Goal: Transaction & Acquisition: Purchase product/service

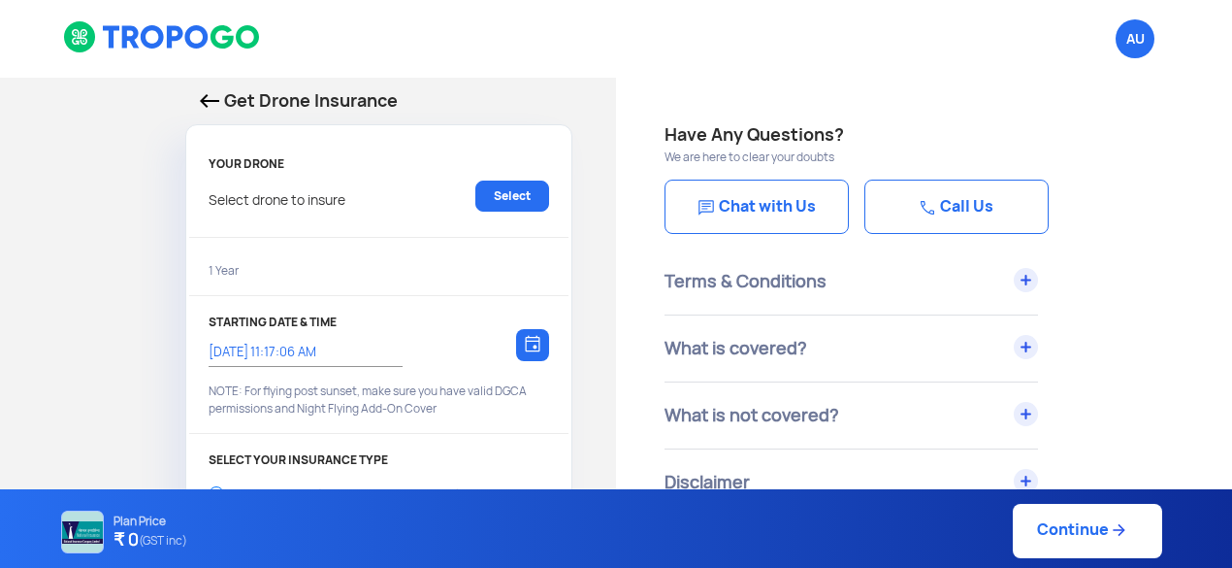
select select "1000000"
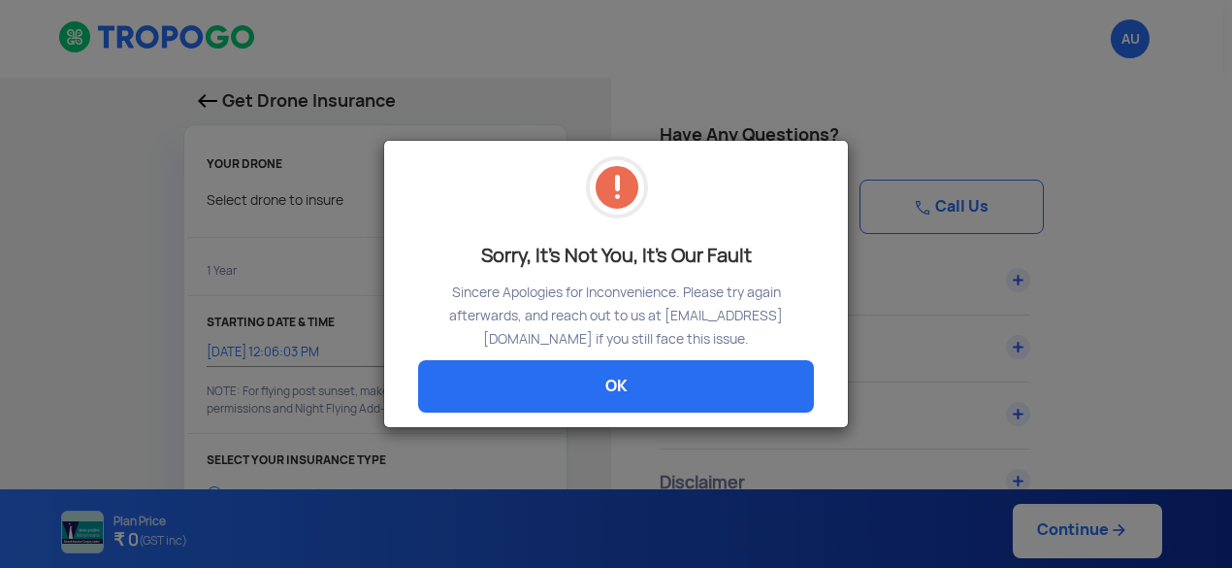
select select "1000000"
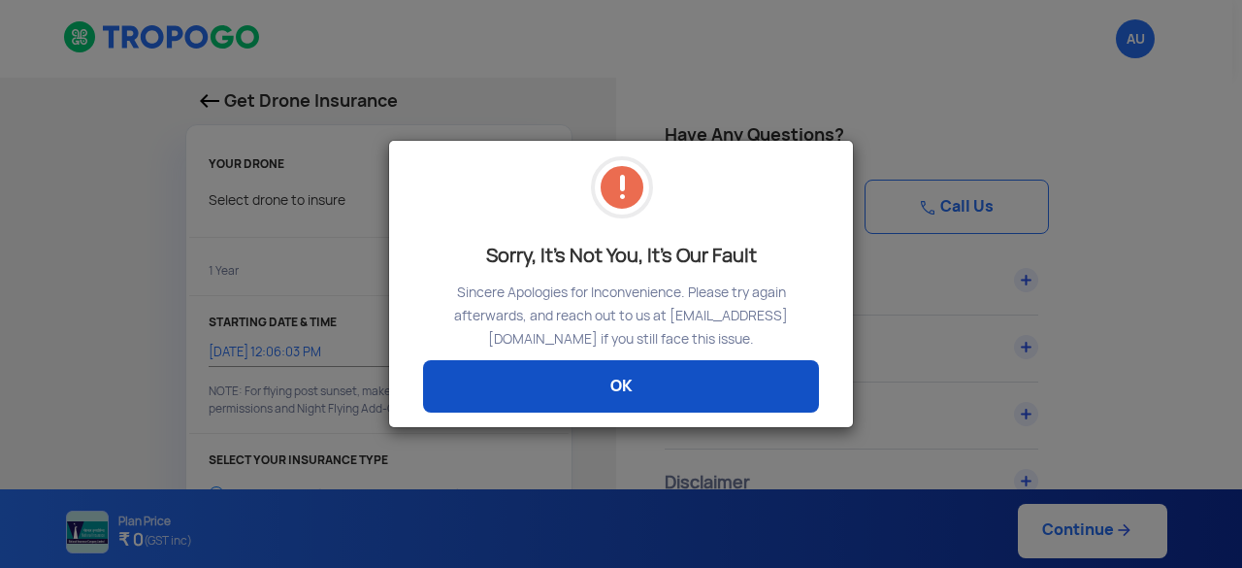
click at [583, 374] on link "OK" at bounding box center [621, 386] width 396 height 52
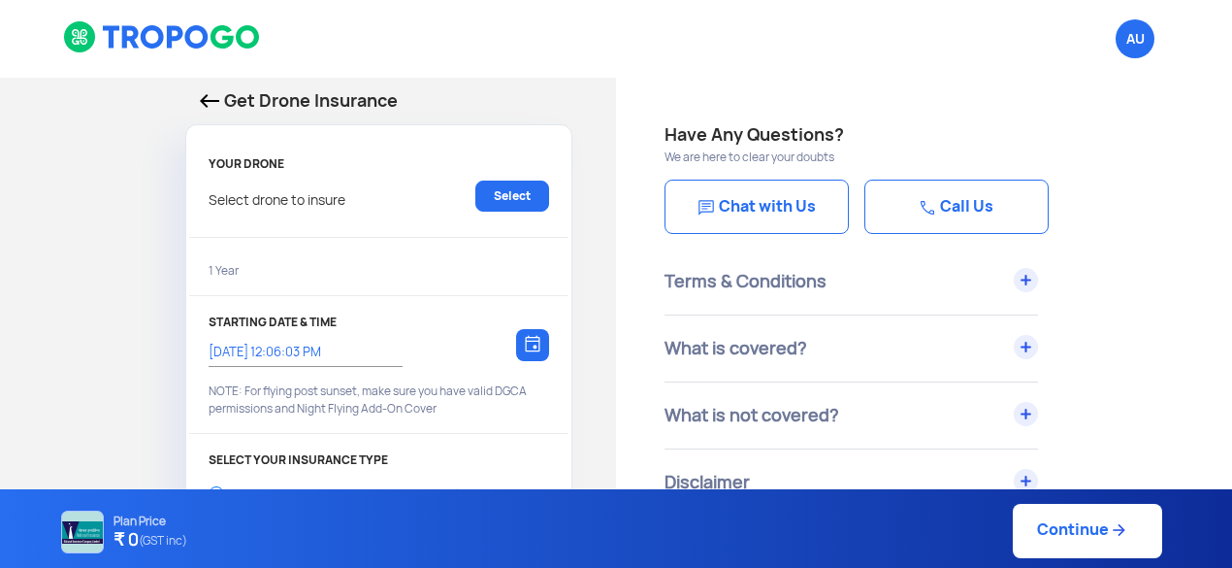
click at [47, 197] on div "Get Drone Insurance YOUR DRONE Select drone to insure Select 1 Year STARTING DA…" at bounding box center [308, 578] width 616 height 1000
click at [505, 180] on link "Select" at bounding box center [512, 195] width 74 height 31
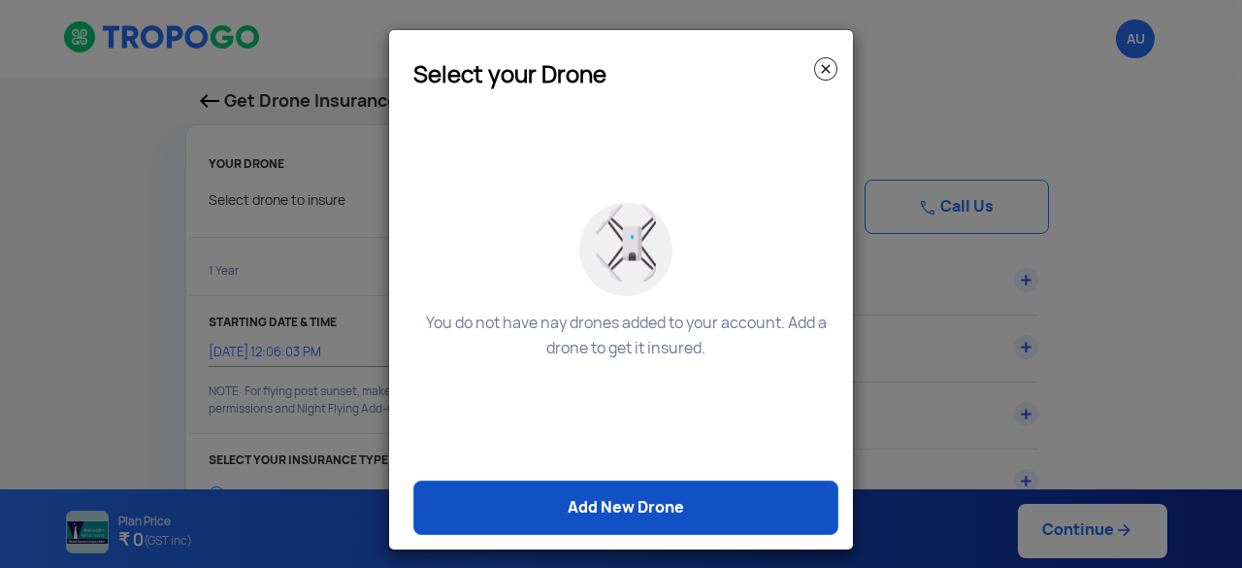
click at [649, 508] on link "Add New Drone" at bounding box center [625, 507] width 425 height 54
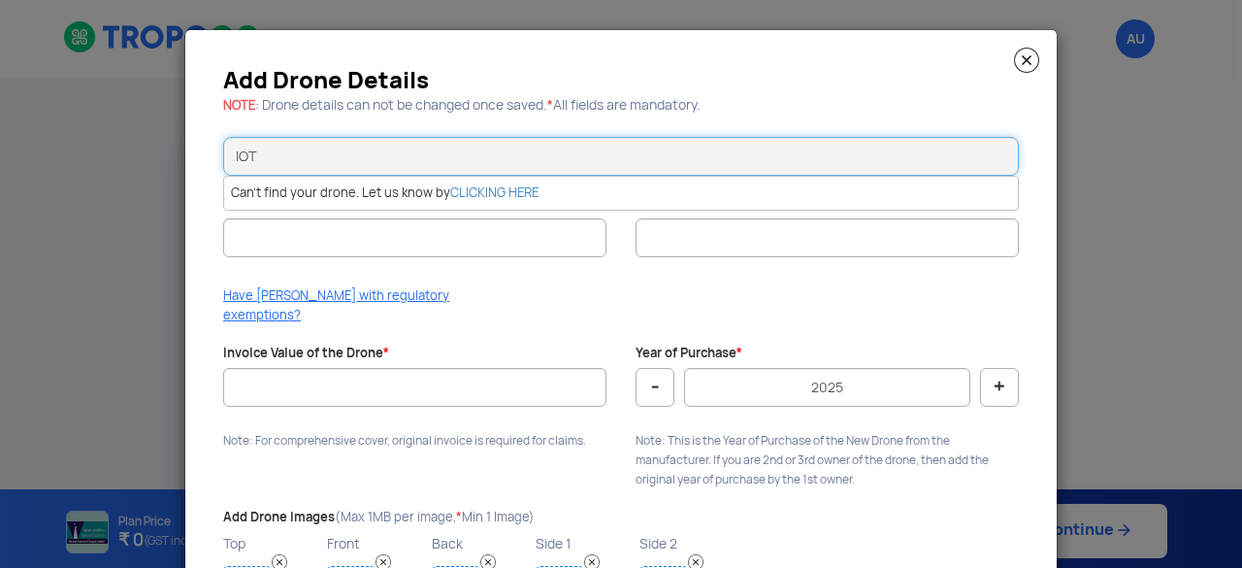
click at [462, 157] on input "IOT" at bounding box center [621, 156] width 796 height 39
type input "I"
type input "D"
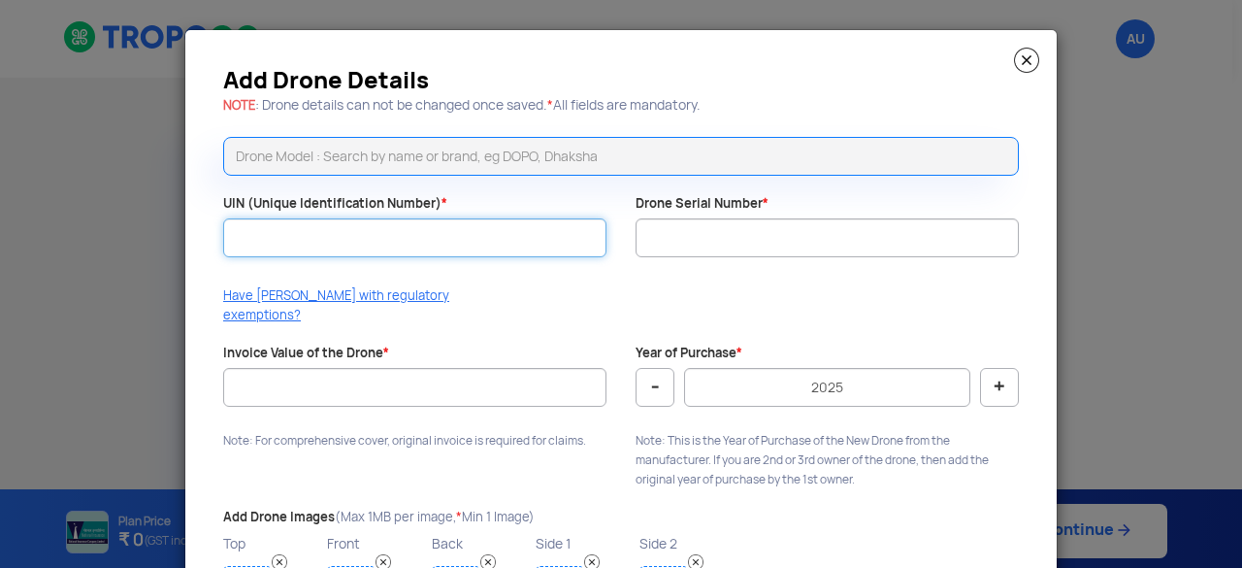
click at [303, 229] on input "UIN (Unique Identification Number) *" at bounding box center [414, 237] width 383 height 39
paste input "UB202500240TC"
type input "UB202500240TC"
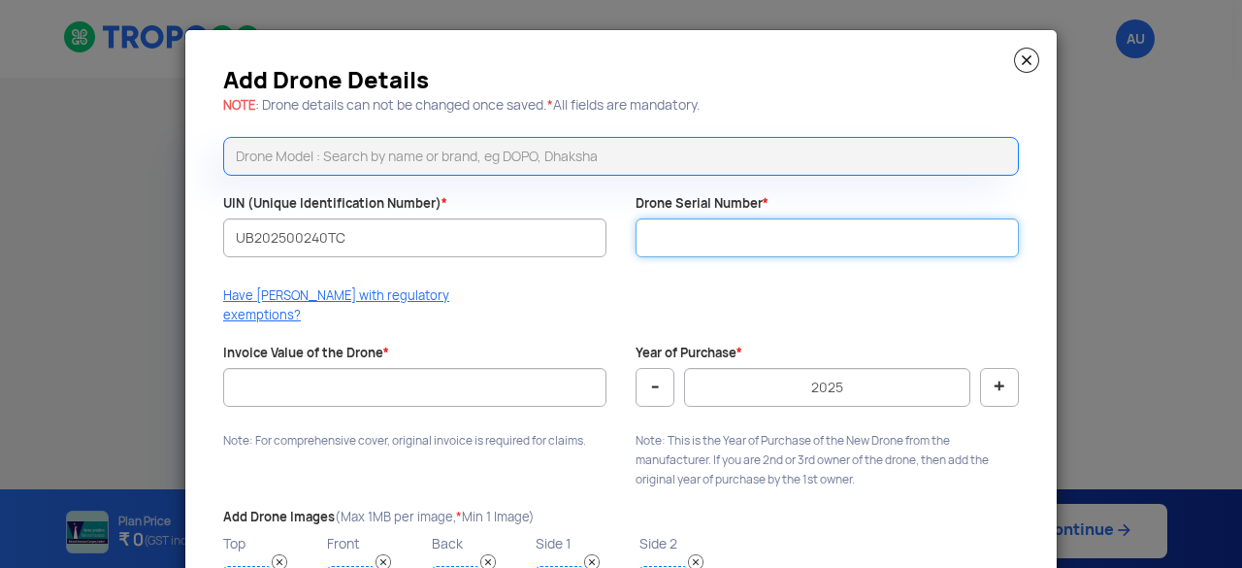
paste input "IA6B5125G2200886"
type input "IA6B5125G2200886"
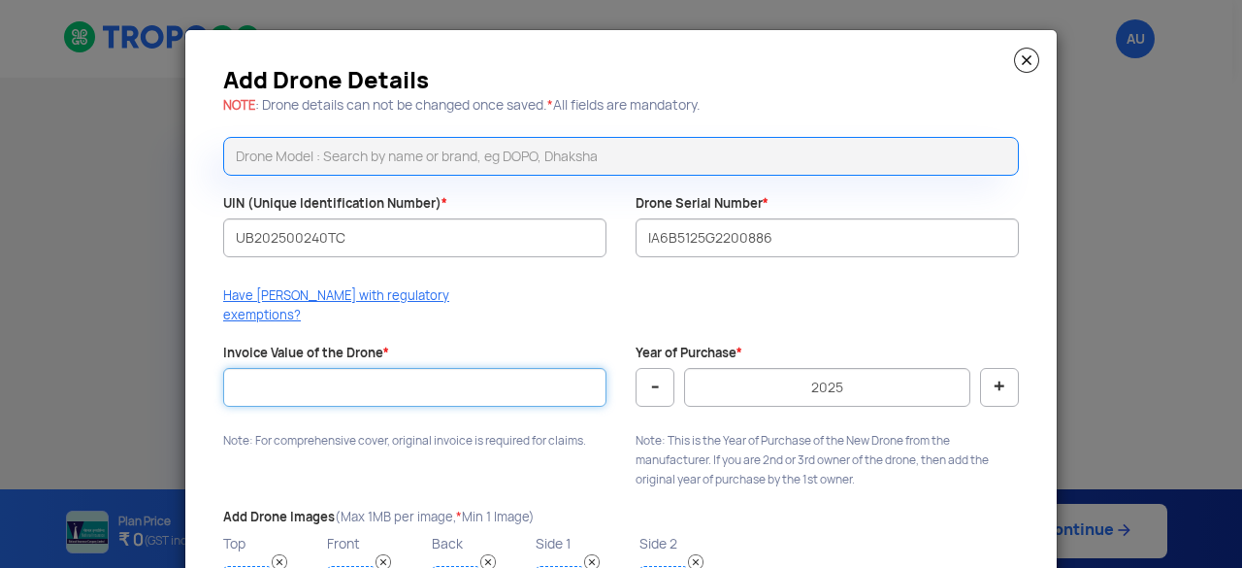
click at [285, 368] on input "Invoice Value of the Drone *" at bounding box center [414, 387] width 383 height 39
type input "700000"
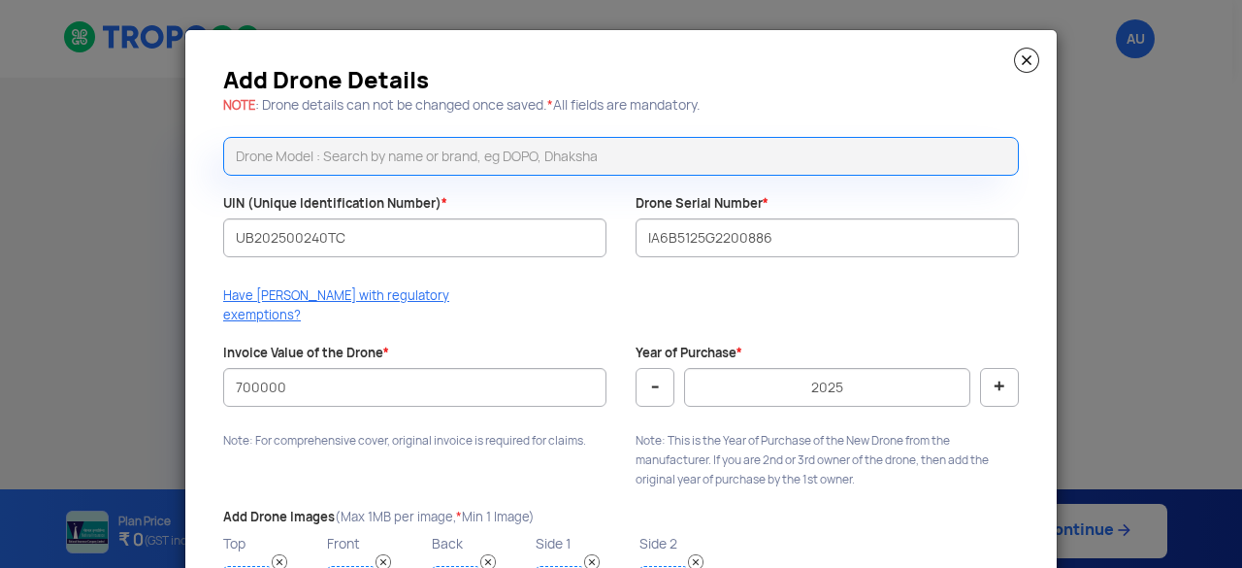
click at [518, 280] on div "Add Drone Details NOTE : Drone details can not be changed once saved. * All fie…" at bounding box center [620, 356] width 871 height 652
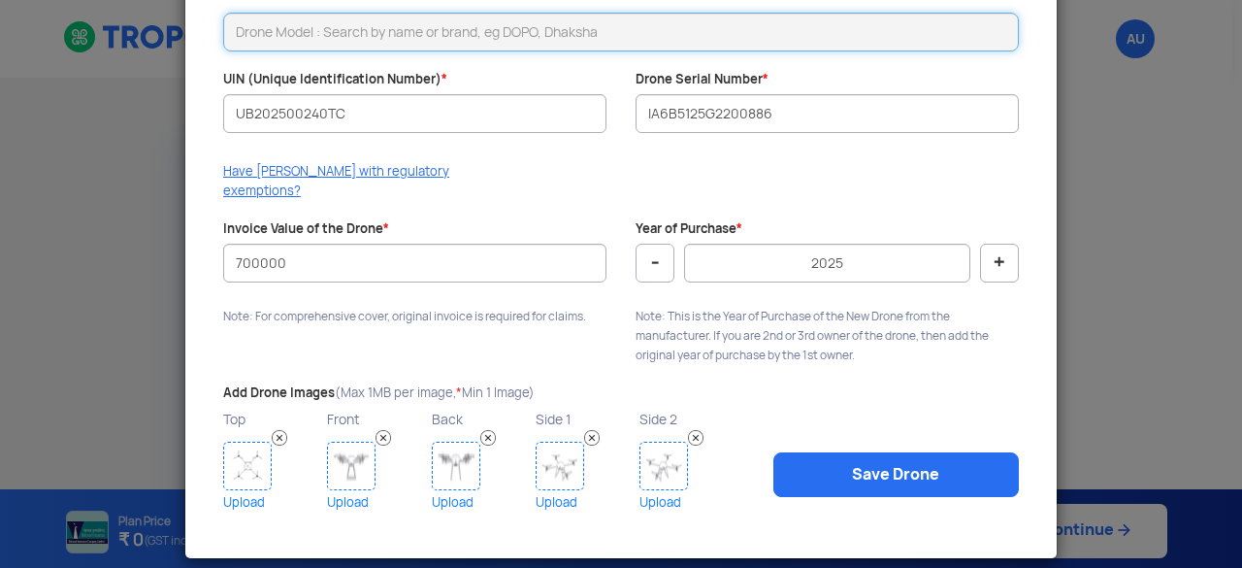
click at [471, 27] on input "text" at bounding box center [621, 32] width 796 height 39
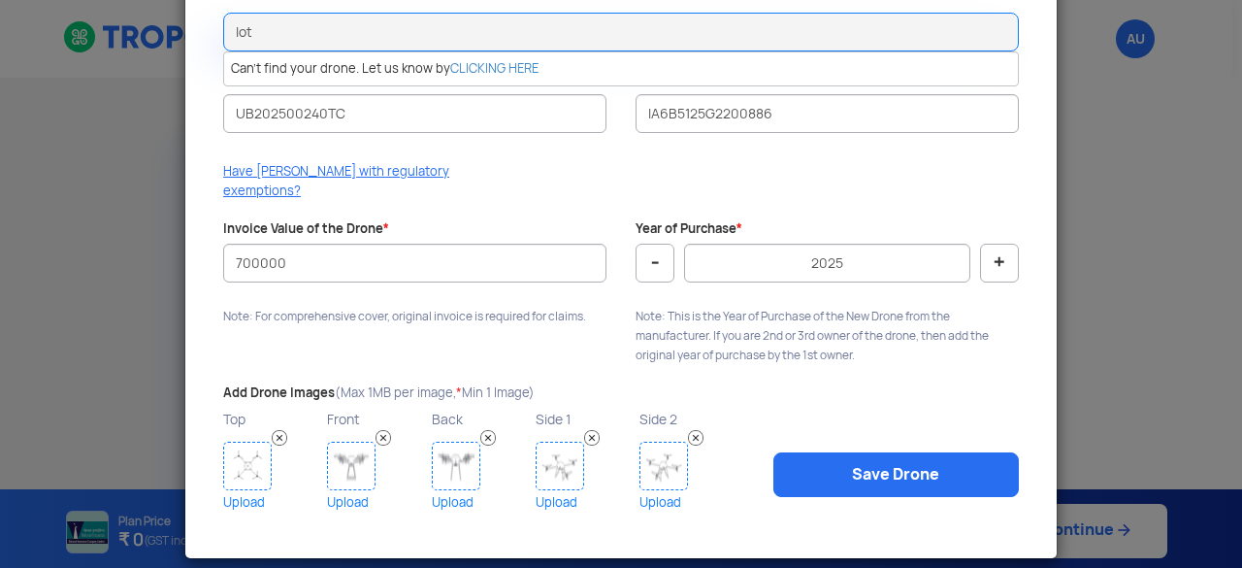
click at [172, 191] on modal-container "Add Drone Details NOTE : Drone details can not be changed once saved. * All fie…" at bounding box center [621, 284] width 1242 height 568
click at [311, 31] on input "Iot" at bounding box center [621, 32] width 796 height 39
type input "I"
click at [567, 42] on input "Agribot" at bounding box center [621, 32] width 796 height 39
type input "A"
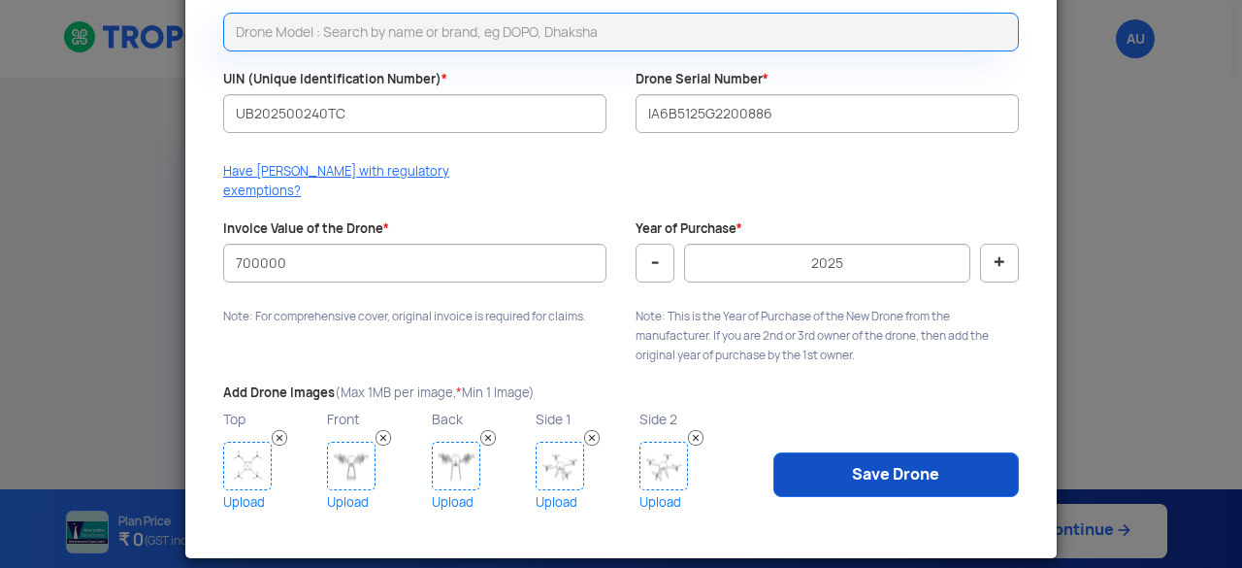
click at [909, 453] on link "Save Drone" at bounding box center [896, 474] width 246 height 45
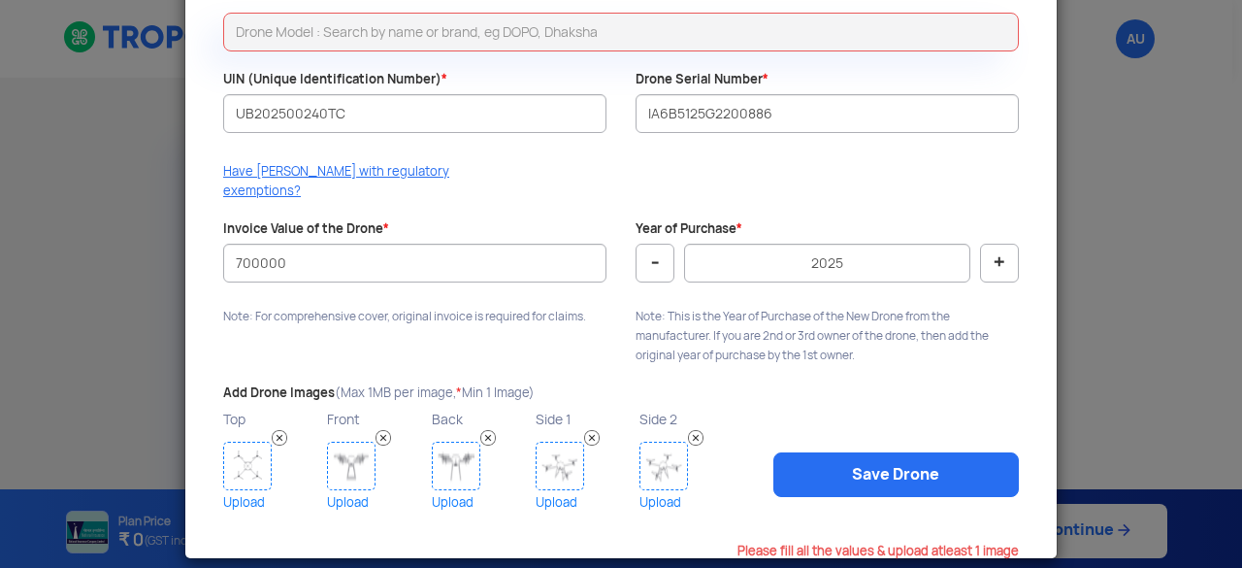
scroll to position [0, 0]
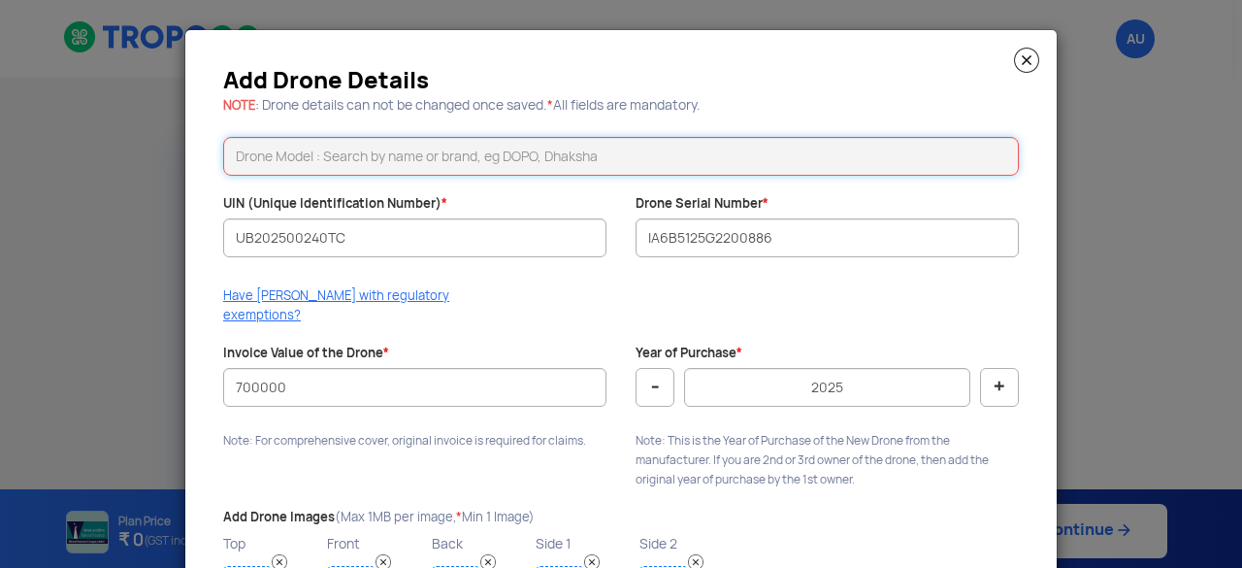
click at [448, 148] on input "text" at bounding box center [621, 156] width 796 height 39
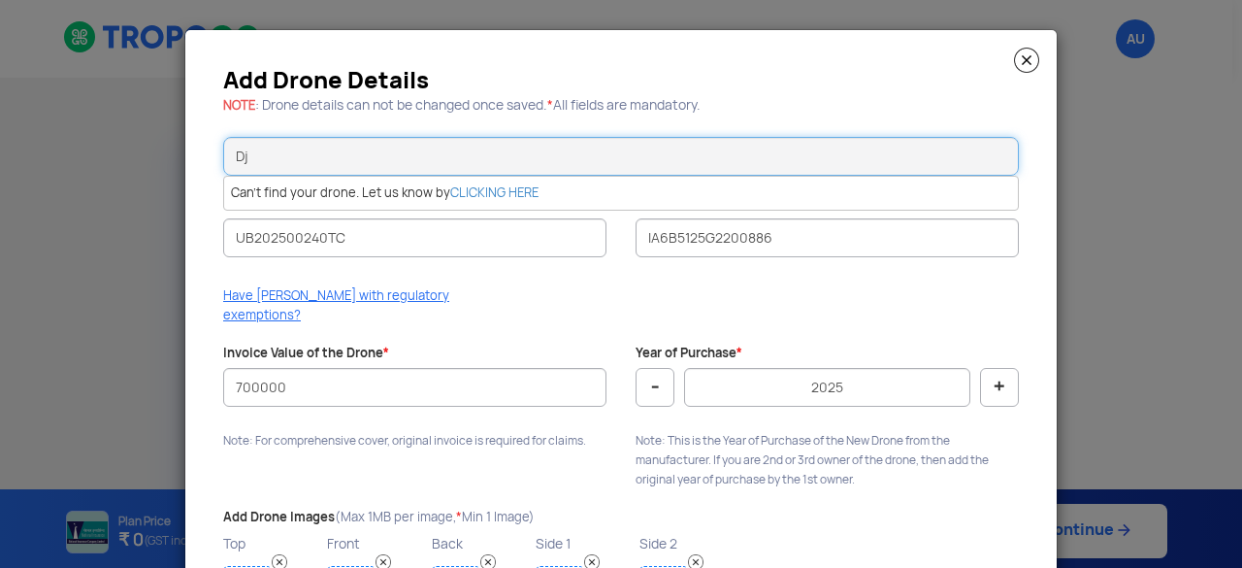
type input "D"
click at [435, 141] on input "[PERSON_NAME]" at bounding box center [621, 156] width 796 height 39
type input "D"
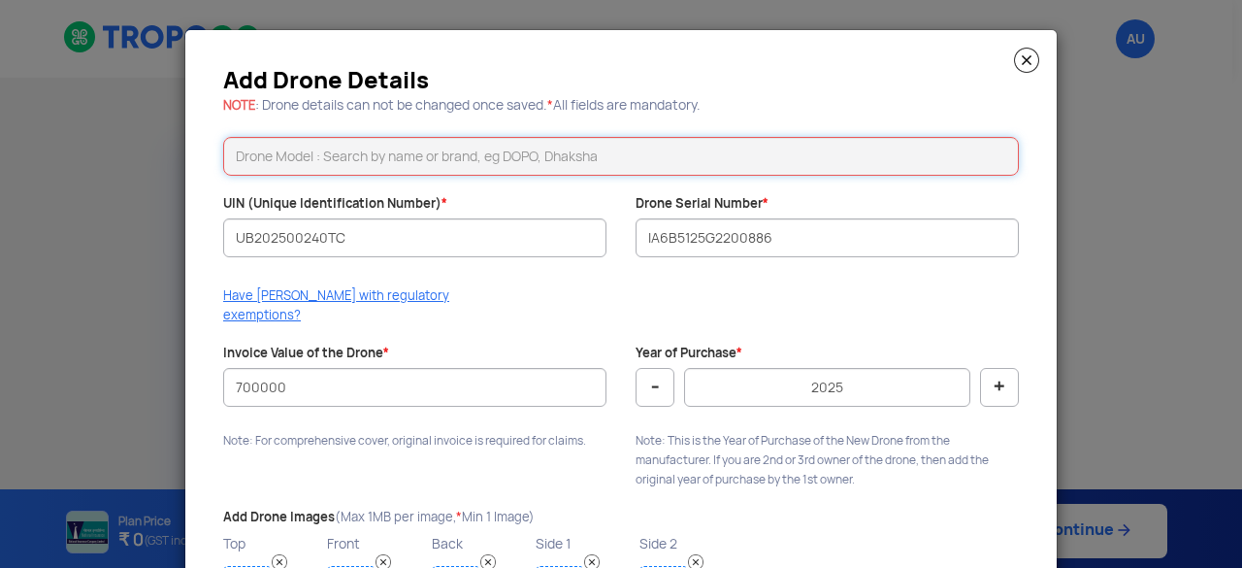
paste input "DH-AG-H1"
type input "DH-AG-H1"
paste input "Krishak"
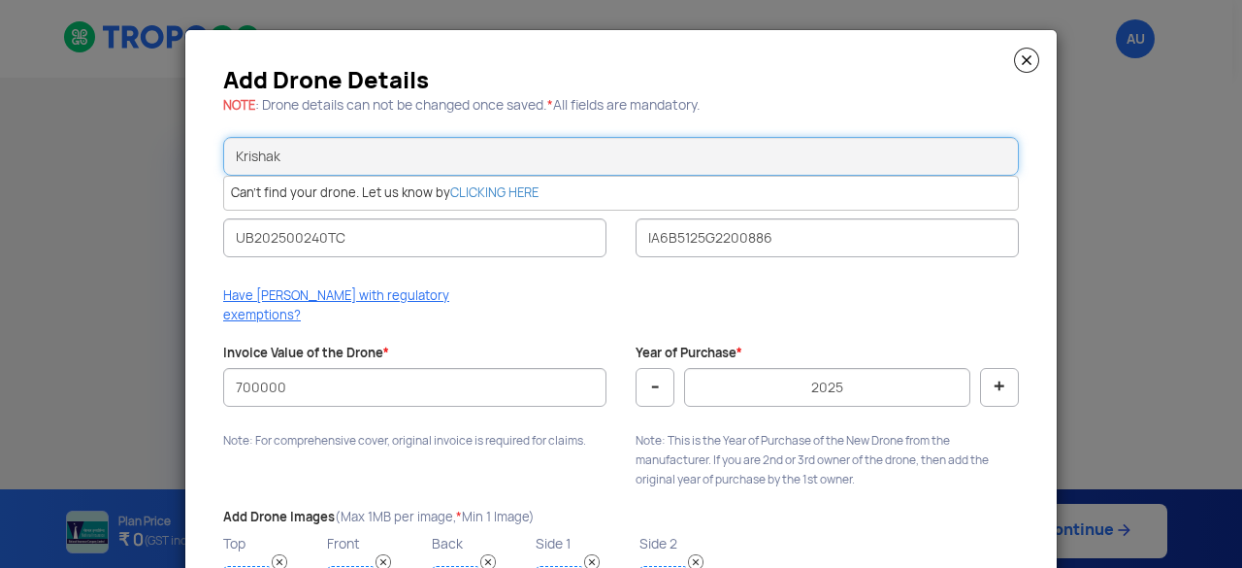
click at [411, 147] on input "Krishak" at bounding box center [621, 156] width 796 height 39
type input "K"
type input "Model V"
click at [497, 195] on link "CLICKING HERE" at bounding box center [494, 192] width 88 height 16
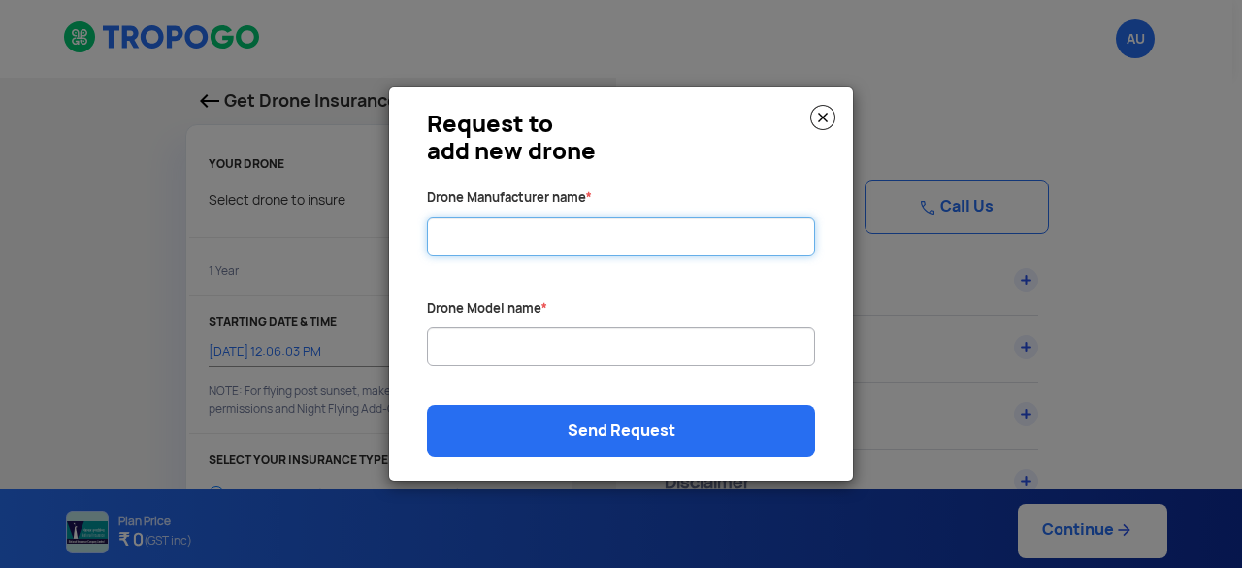
click at [472, 232] on input "Drone Manufacturer name *" at bounding box center [621, 236] width 388 height 39
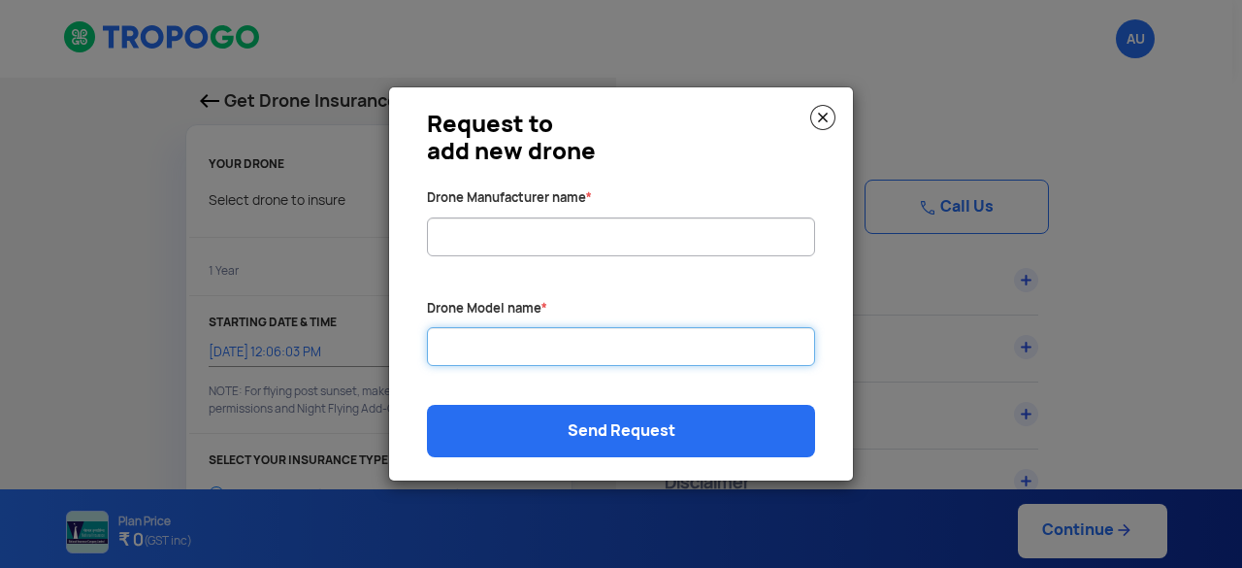
click at [532, 256] on input "Drone Manufacturer name *" at bounding box center [621, 236] width 388 height 39
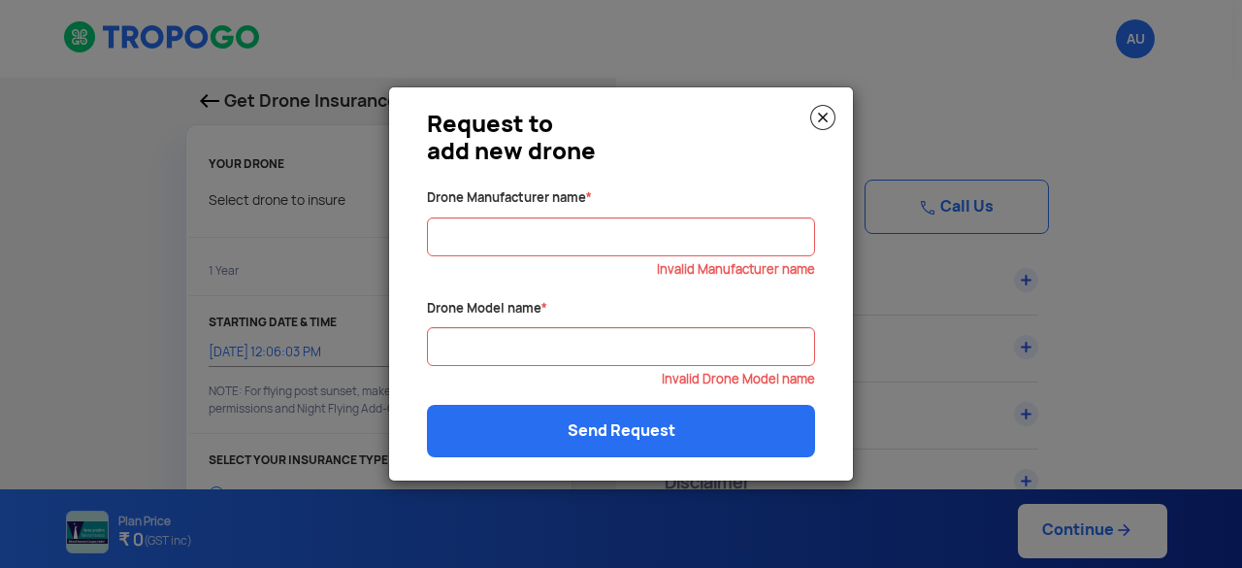
click at [827, 117] on img at bounding box center [822, 117] width 25 height 25
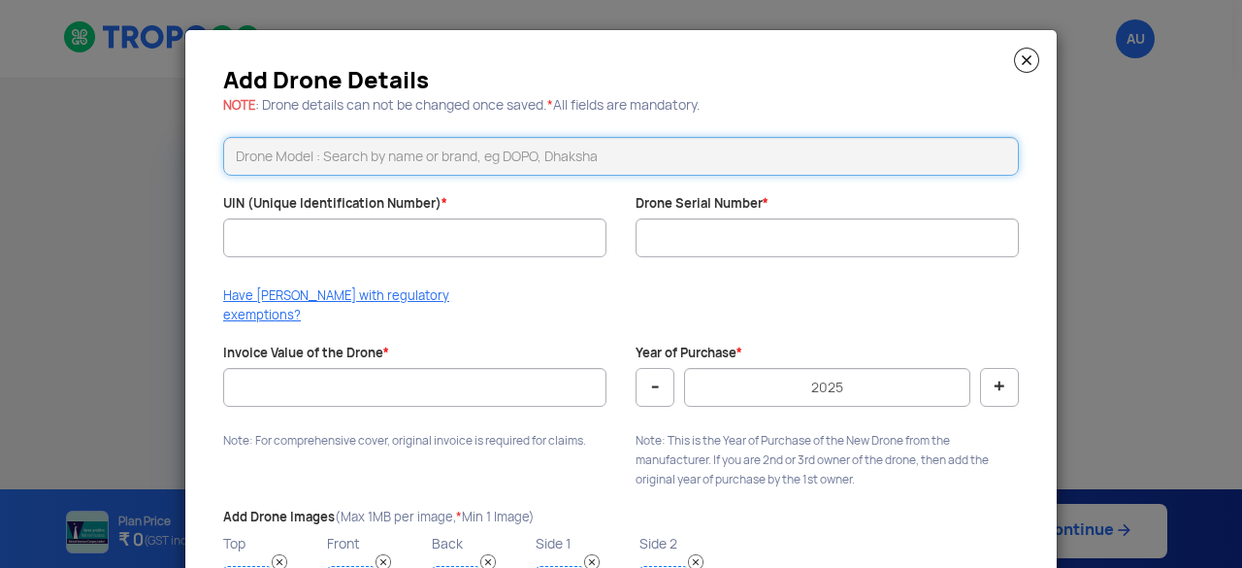
click at [338, 148] on input "text" at bounding box center [621, 156] width 796 height 39
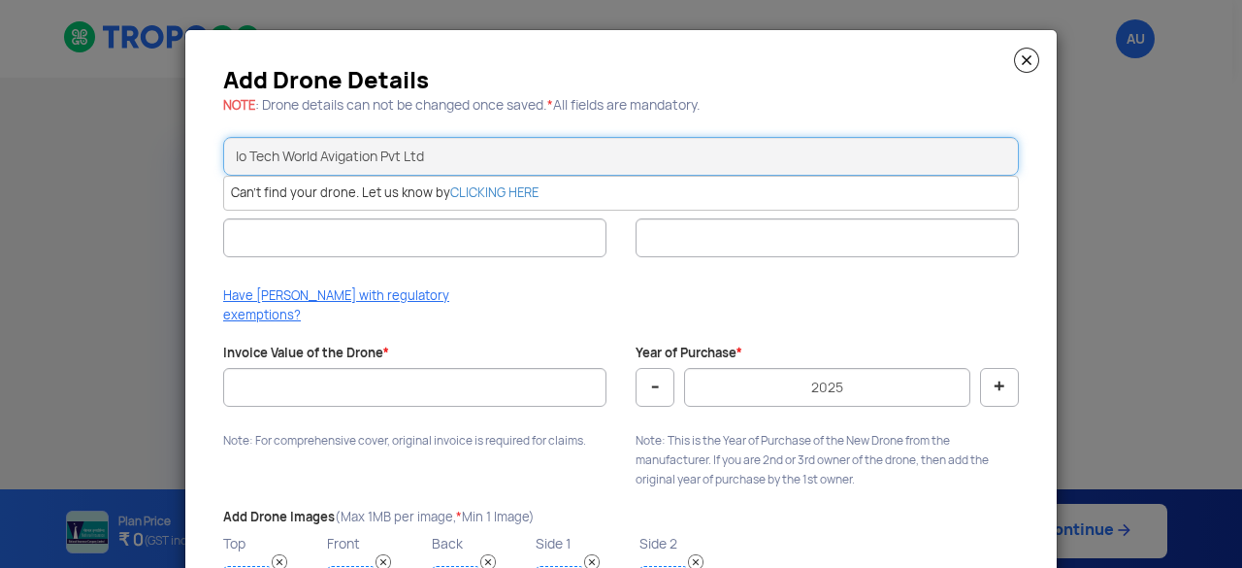
type input "Io Tech World Avigation Pvt Ltd"
click at [551, 302] on div "Have [PERSON_NAME] with regulatory exemptions?" at bounding box center [621, 310] width 825 height 49
click at [918, 290] on div "Have [PERSON_NAME] with regulatory exemptions?" at bounding box center [621, 310] width 825 height 49
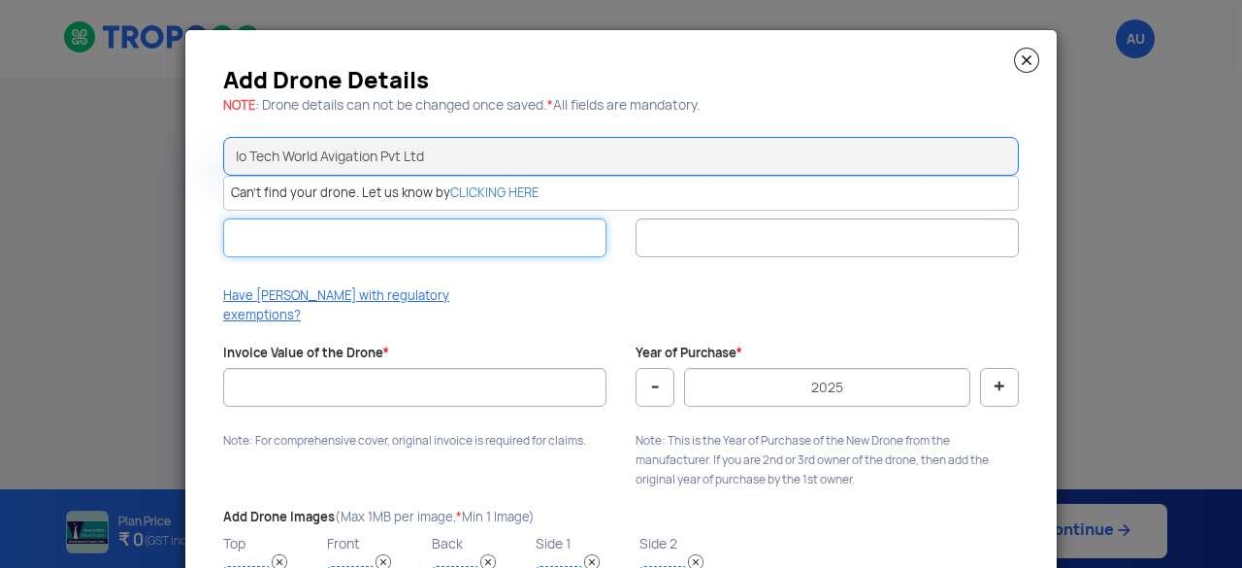
click at [328, 238] on input "UIN (Unique Identification Number) *" at bounding box center [414, 237] width 383 height 39
paste input "UB202500240TC"
type input "UB202500240TC"
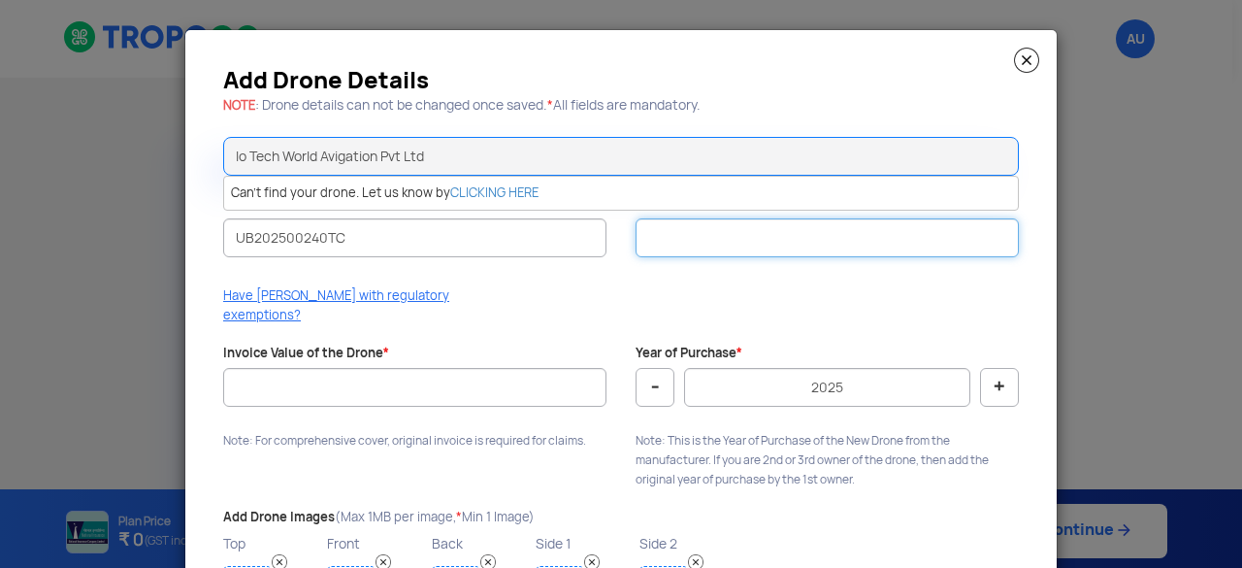
paste input "IA6B5125G2200886"
type input "IA6B5125G2200886"
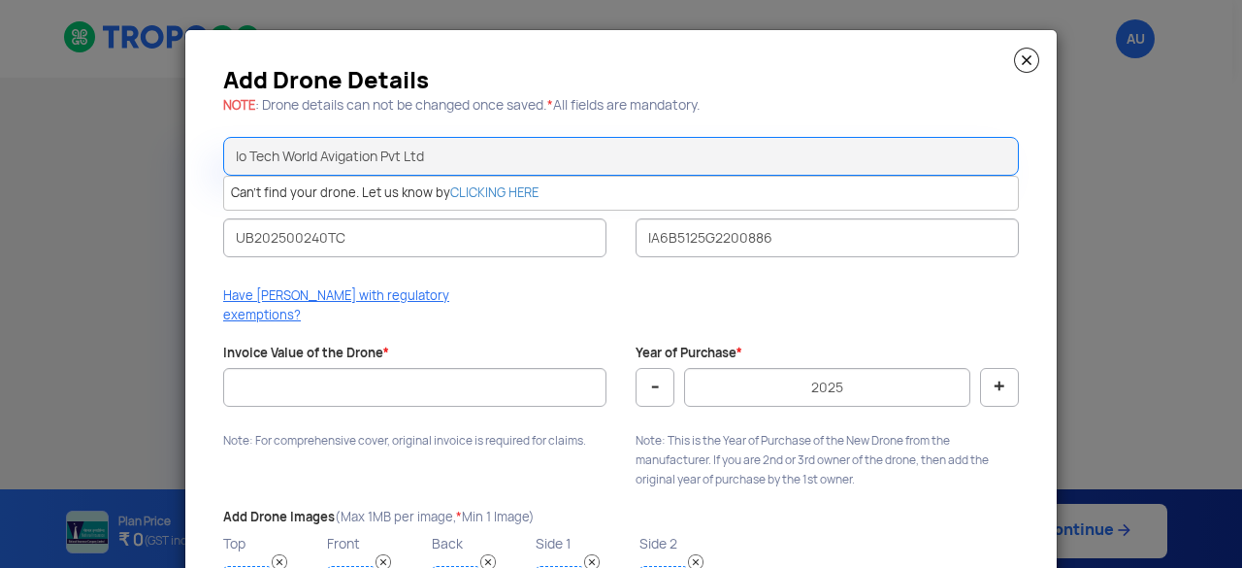
click at [571, 290] on div "Have [PERSON_NAME] with regulatory exemptions?" at bounding box center [621, 310] width 825 height 49
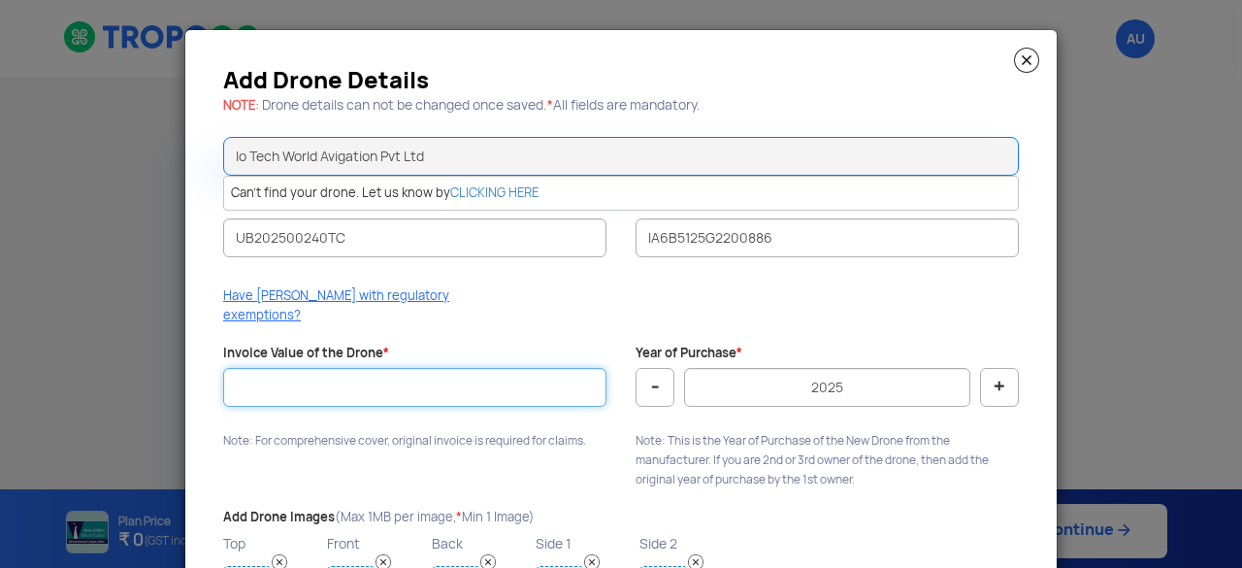
click at [274, 372] on input "Invoice Value of the Drone *" at bounding box center [414, 387] width 383 height 39
type input "700000"
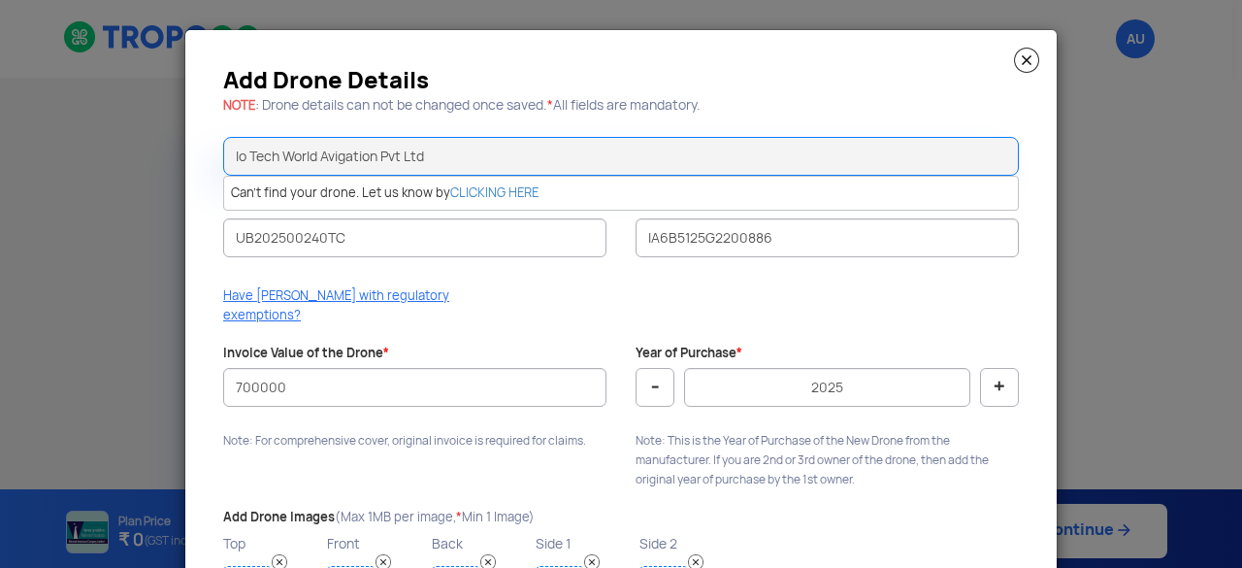
click at [566, 311] on div "Have [PERSON_NAME] with regulatory exemptions?" at bounding box center [621, 310] width 825 height 49
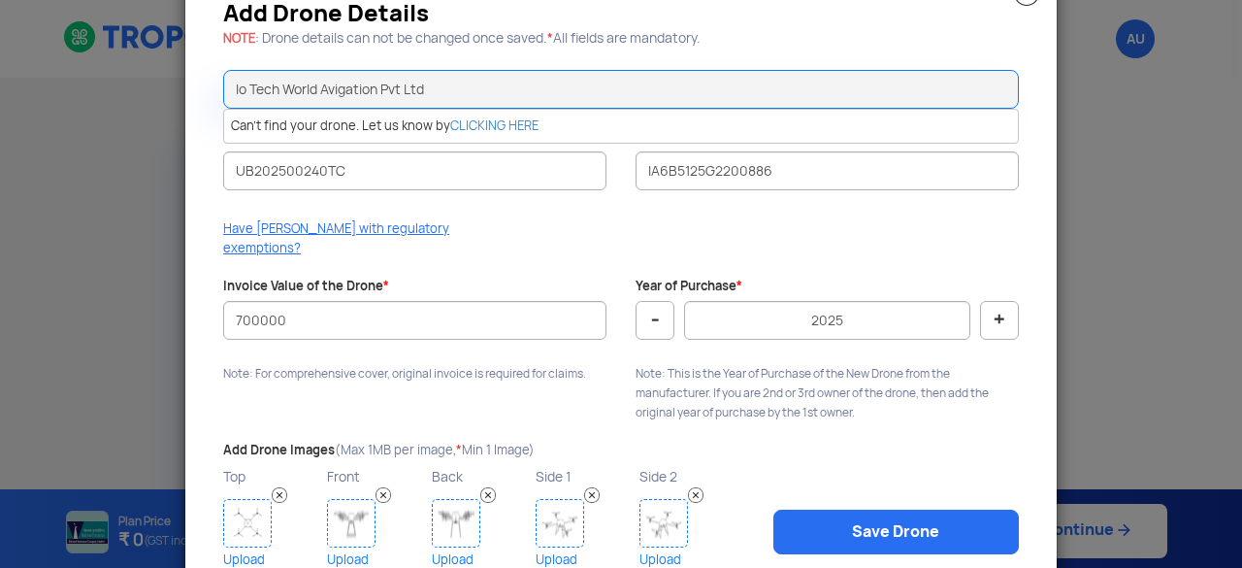
scroll to position [97, 0]
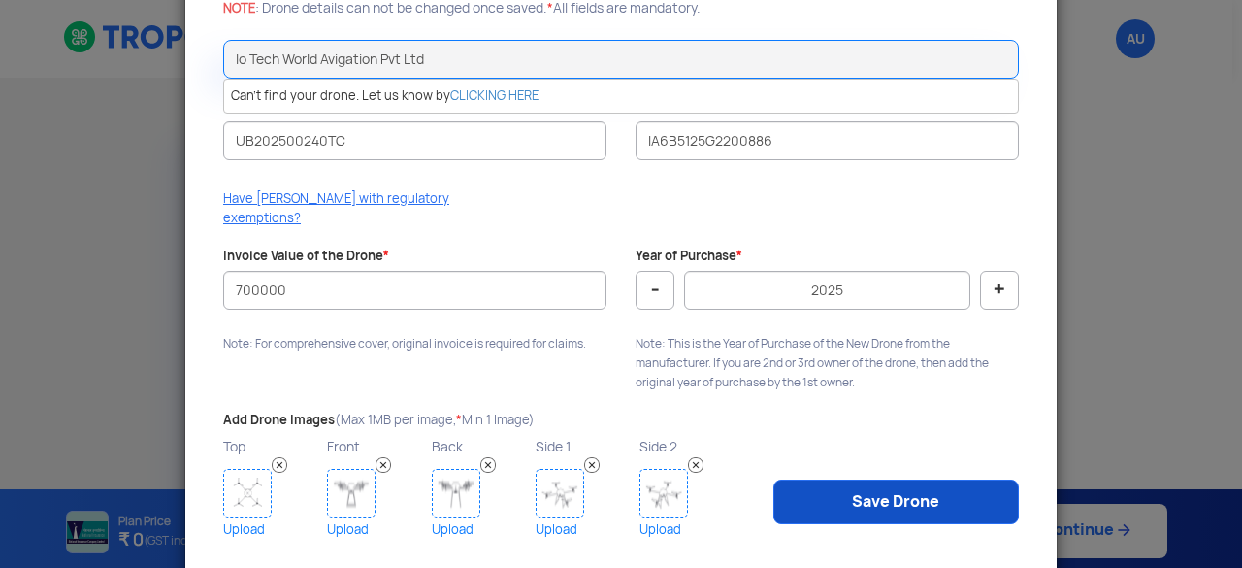
click at [879, 487] on link "Save Drone" at bounding box center [896, 501] width 246 height 45
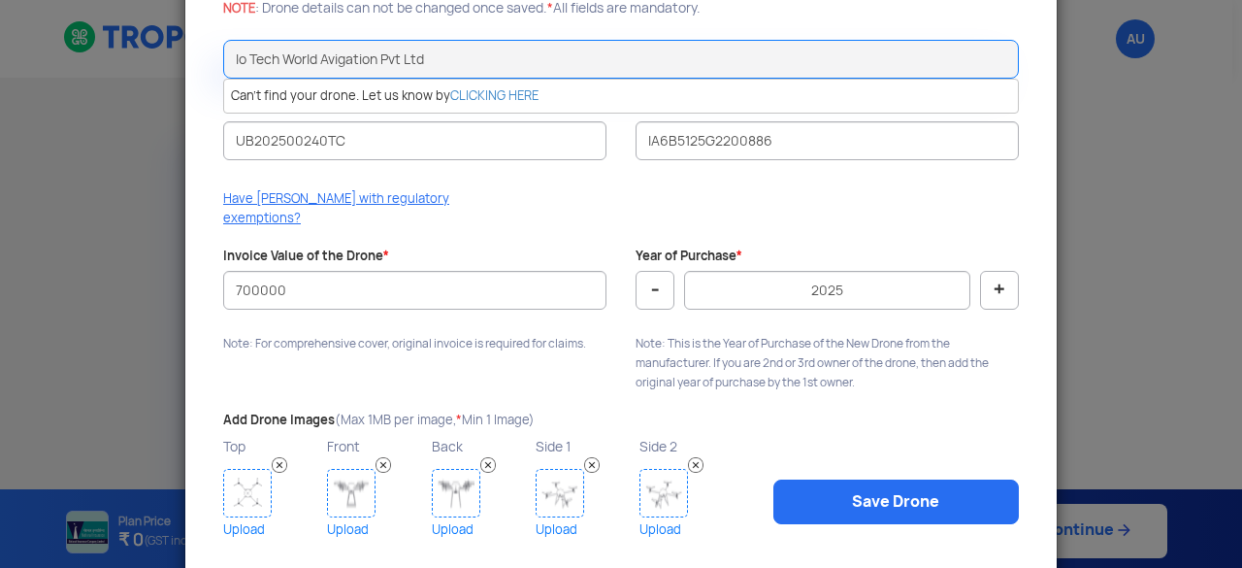
click at [237, 484] on img at bounding box center [247, 493] width 49 height 49
